Goal: Task Accomplishment & Management: Manage account settings

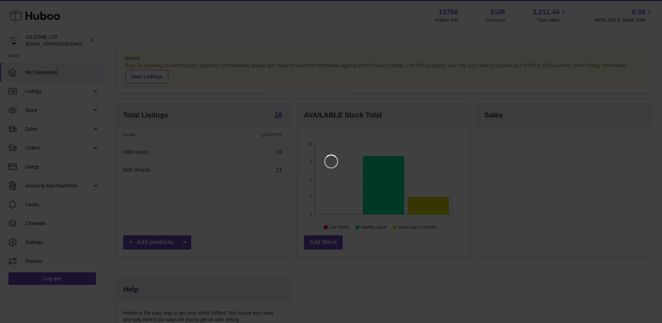
scroll to position [109, 175]
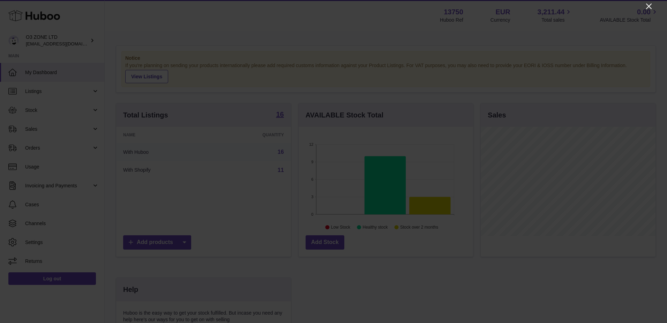
click at [647, 8] on icon "Close" at bounding box center [649, 6] width 6 height 6
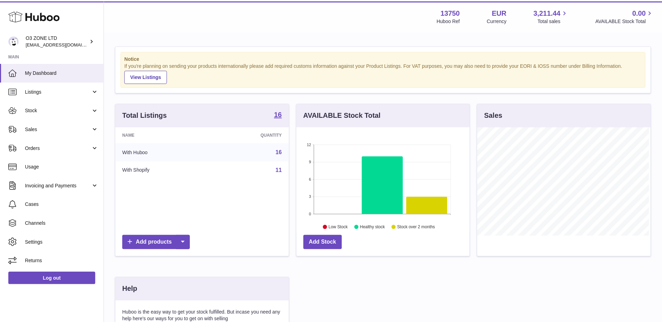
scroll to position [348925, 348860]
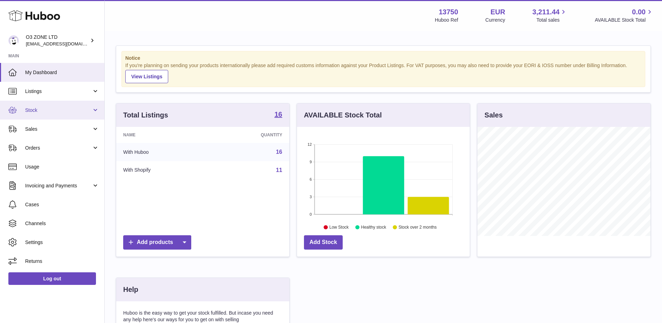
click at [44, 113] on span "Stock" at bounding box center [58, 110] width 67 height 7
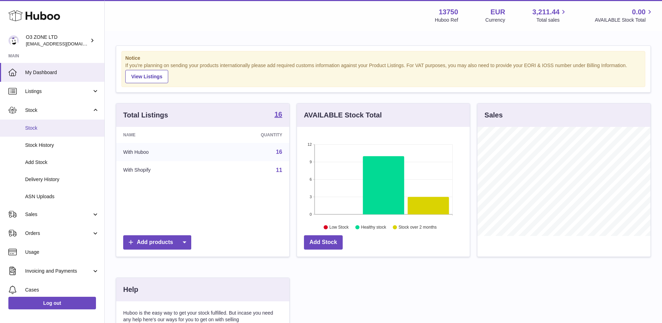
click at [41, 127] on span "Stock" at bounding box center [62, 128] width 74 height 7
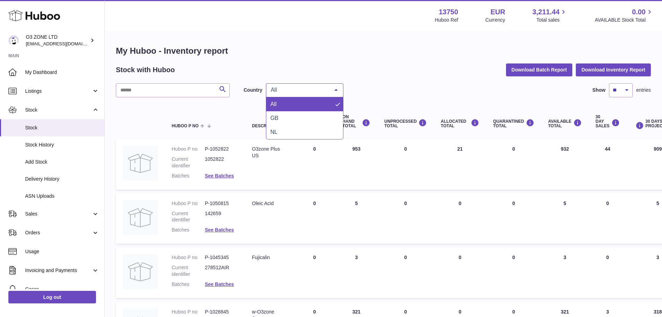
click at [297, 88] on span "All" at bounding box center [299, 90] width 60 height 7
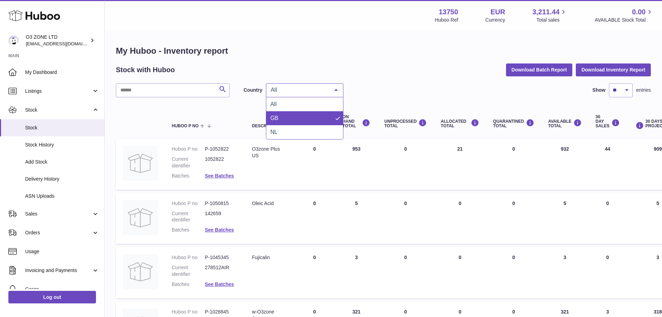
click at [293, 114] on span "GB" at bounding box center [304, 118] width 77 height 14
click at [333, 93] on div at bounding box center [336, 90] width 14 height 13
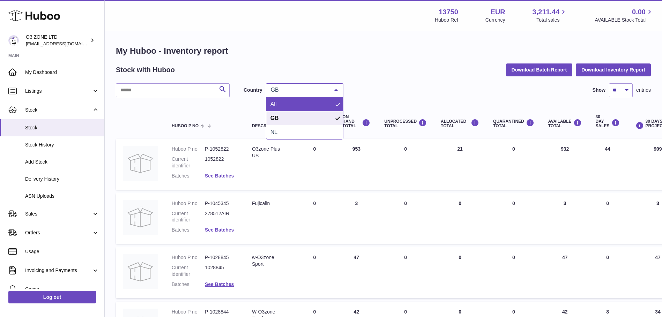
click at [314, 102] on span "All" at bounding box center [304, 104] width 77 height 14
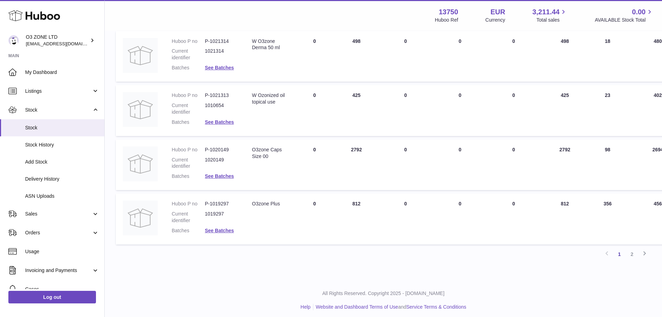
scroll to position [438, 0]
